Goal: Transaction & Acquisition: Purchase product/service

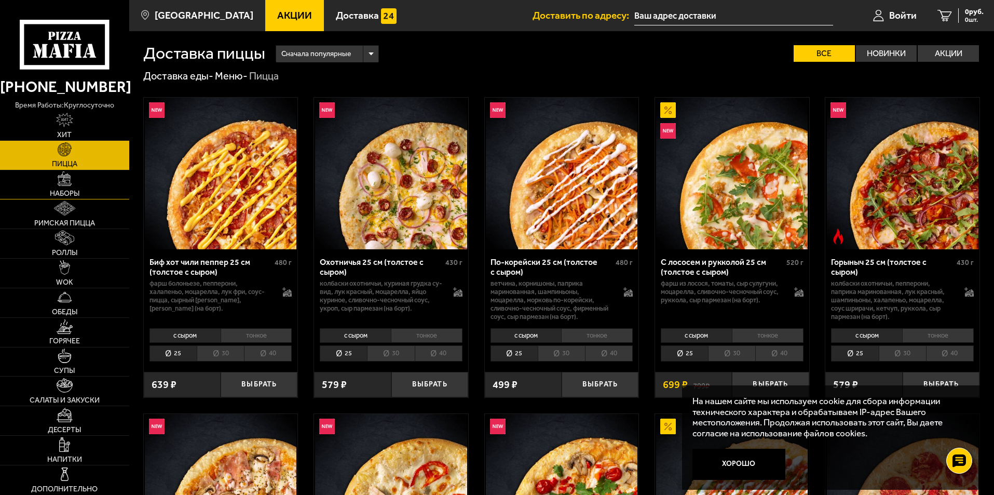
click at [75, 178] on link "Наборы" at bounding box center [64, 184] width 129 height 29
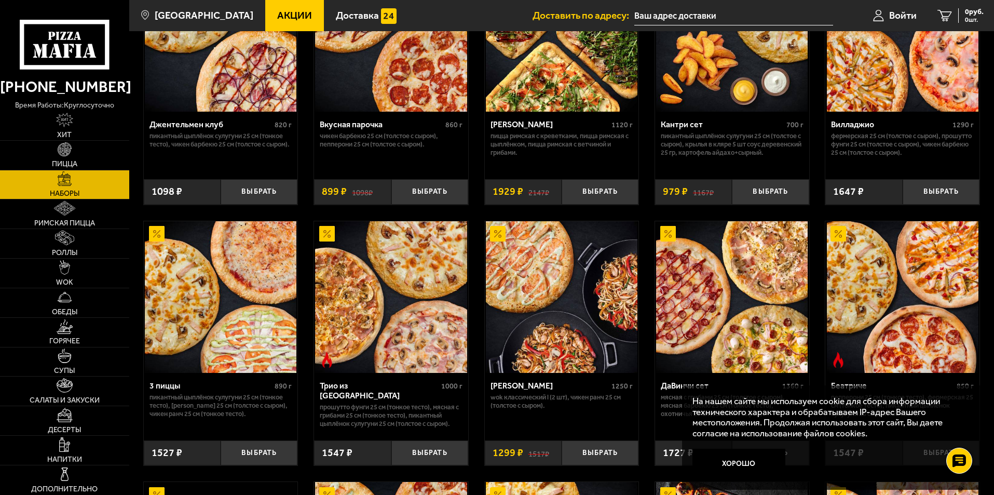
scroll to position [156, 0]
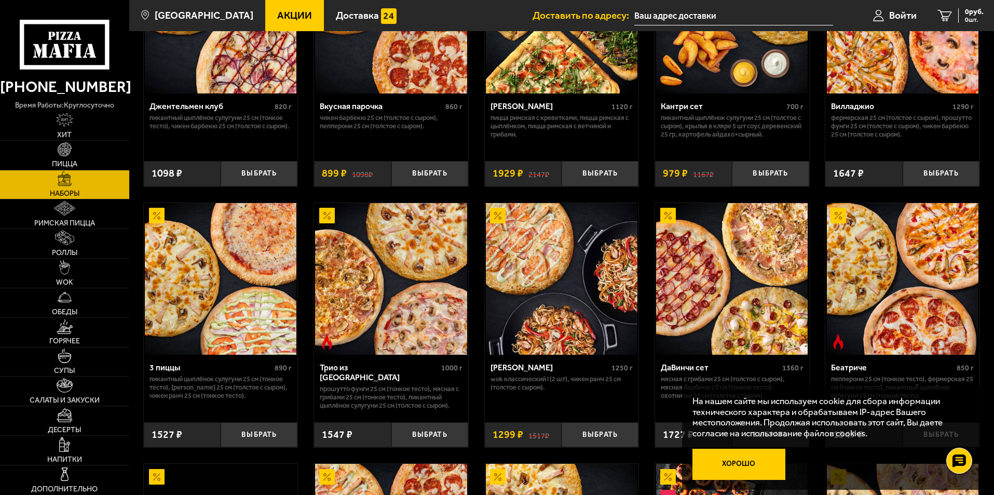
click at [732, 461] on button "Хорошо" at bounding box center [738, 463] width 93 height 31
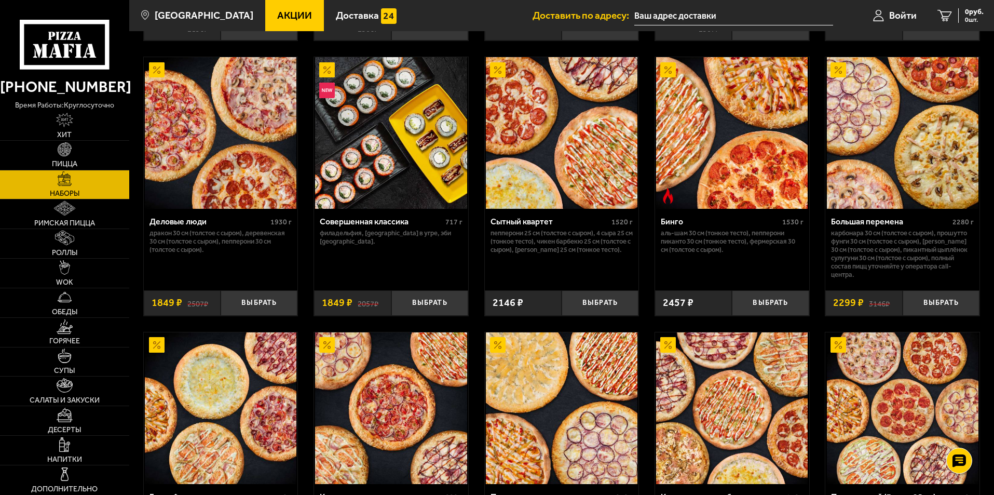
scroll to position [1038, 0]
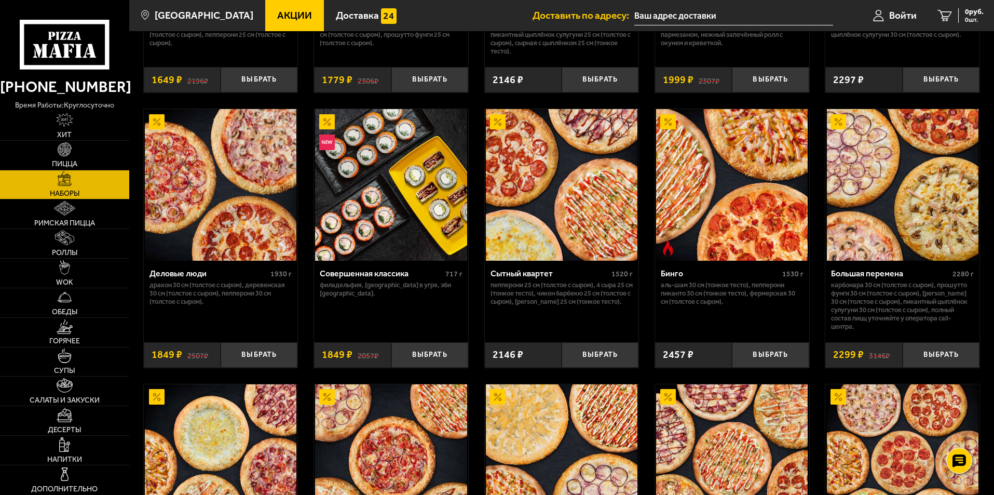
click at [900, 224] on img at bounding box center [903, 185] width 152 height 152
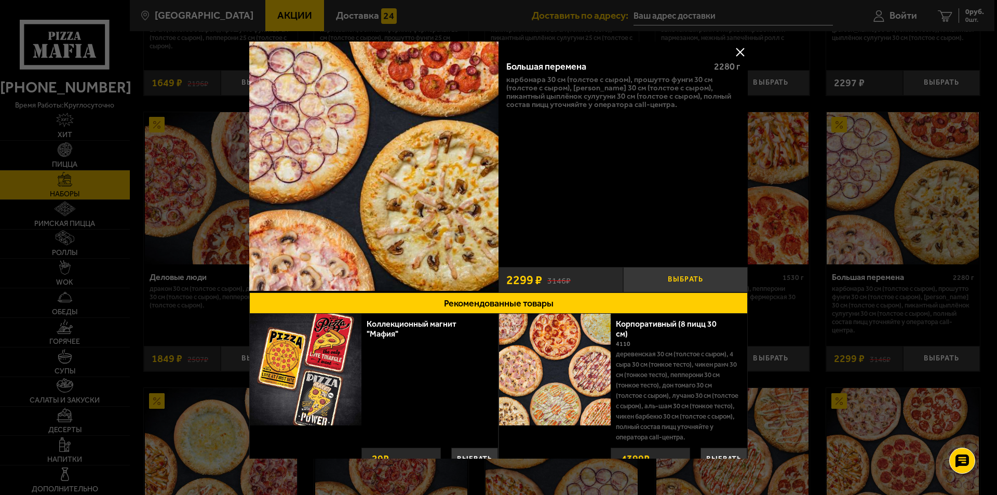
click at [686, 275] on button "Выбрать" at bounding box center [685, 279] width 125 height 25
click at [736, 48] on button at bounding box center [740, 52] width 16 height 16
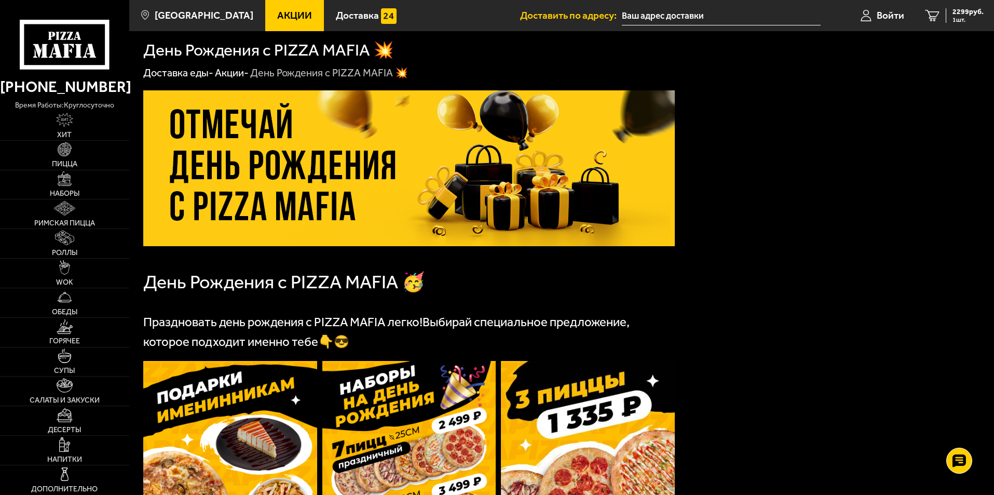
scroll to position [208, 0]
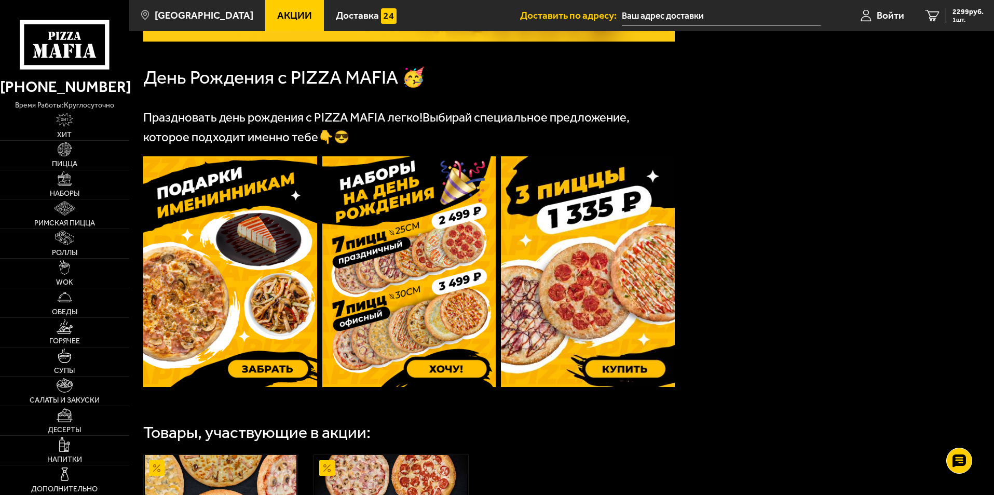
click at [758, 278] on div "День Рождения с PIZZA MAFIA 🥳 Праздновать день рождения с PIZZA MAFIA легко! Вы…" at bounding box center [561, 316] width 865 height 883
